Goal: Information Seeking & Learning: Learn about a topic

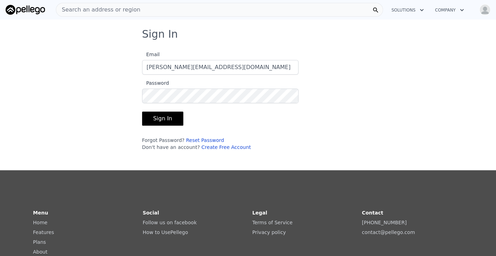
type input "[PERSON_NAME][EMAIL_ADDRESS][DOMAIN_NAME]"
click at [164, 116] on button "Sign In" at bounding box center [163, 119] width 42 height 14
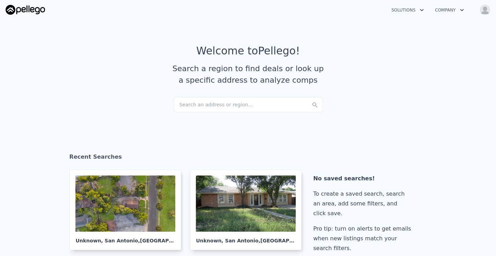
click at [199, 106] on div "Search an address or region..." at bounding box center [249, 104] width 150 height 15
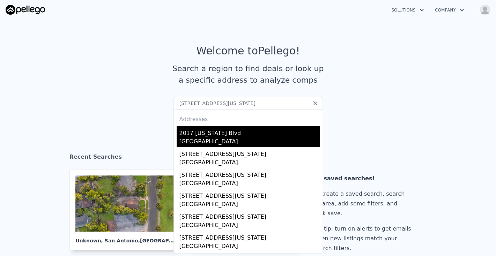
type input "[STREET_ADDRESS][US_STATE]"
click at [211, 135] on div "2017 [US_STATE] Blvd" at bounding box center [250, 131] width 140 height 11
